Goal: Transaction & Acquisition: Subscribe to service/newsletter

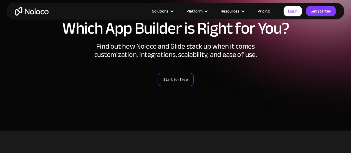
scroll to position [83, 0]
click at [187, 76] on link "Start for free" at bounding box center [176, 79] width 36 height 13
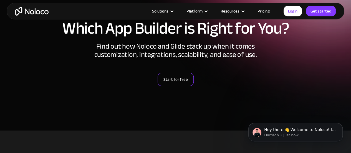
scroll to position [0, 0]
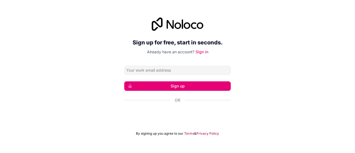
click at [258, 55] on div "Sign up for free, start in seconds. Already have an account? Sign in Sign up Or…" at bounding box center [177, 77] width 355 height 134
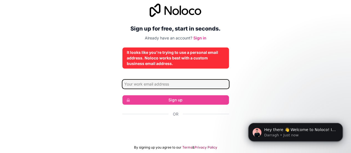
click at [157, 83] on input "Email address" at bounding box center [175, 84] width 106 height 9
type input "arabiabdrazak4@gmail.com"
